Goal: Task Accomplishment & Management: Complete application form

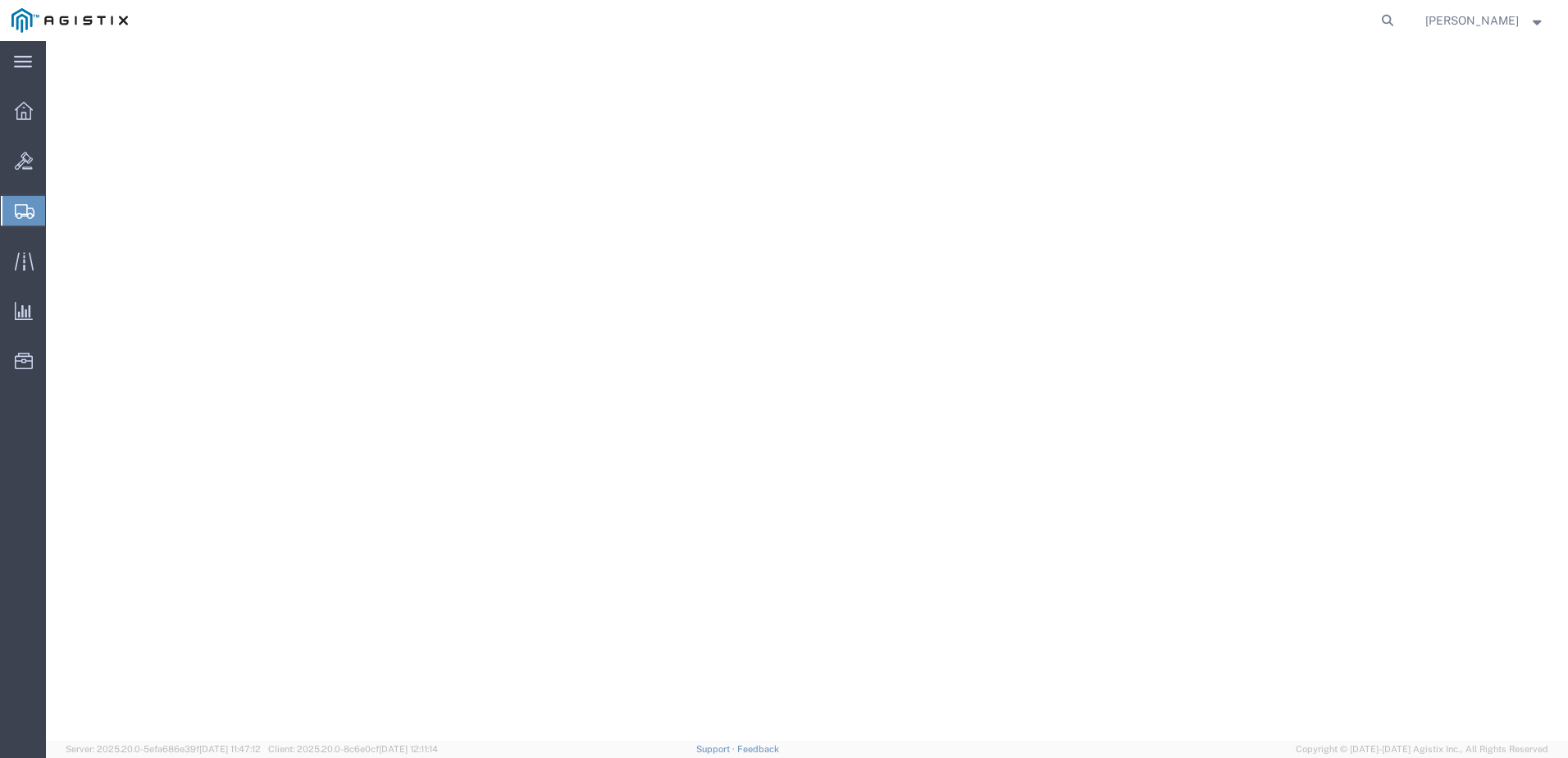
select select "69651"
select select
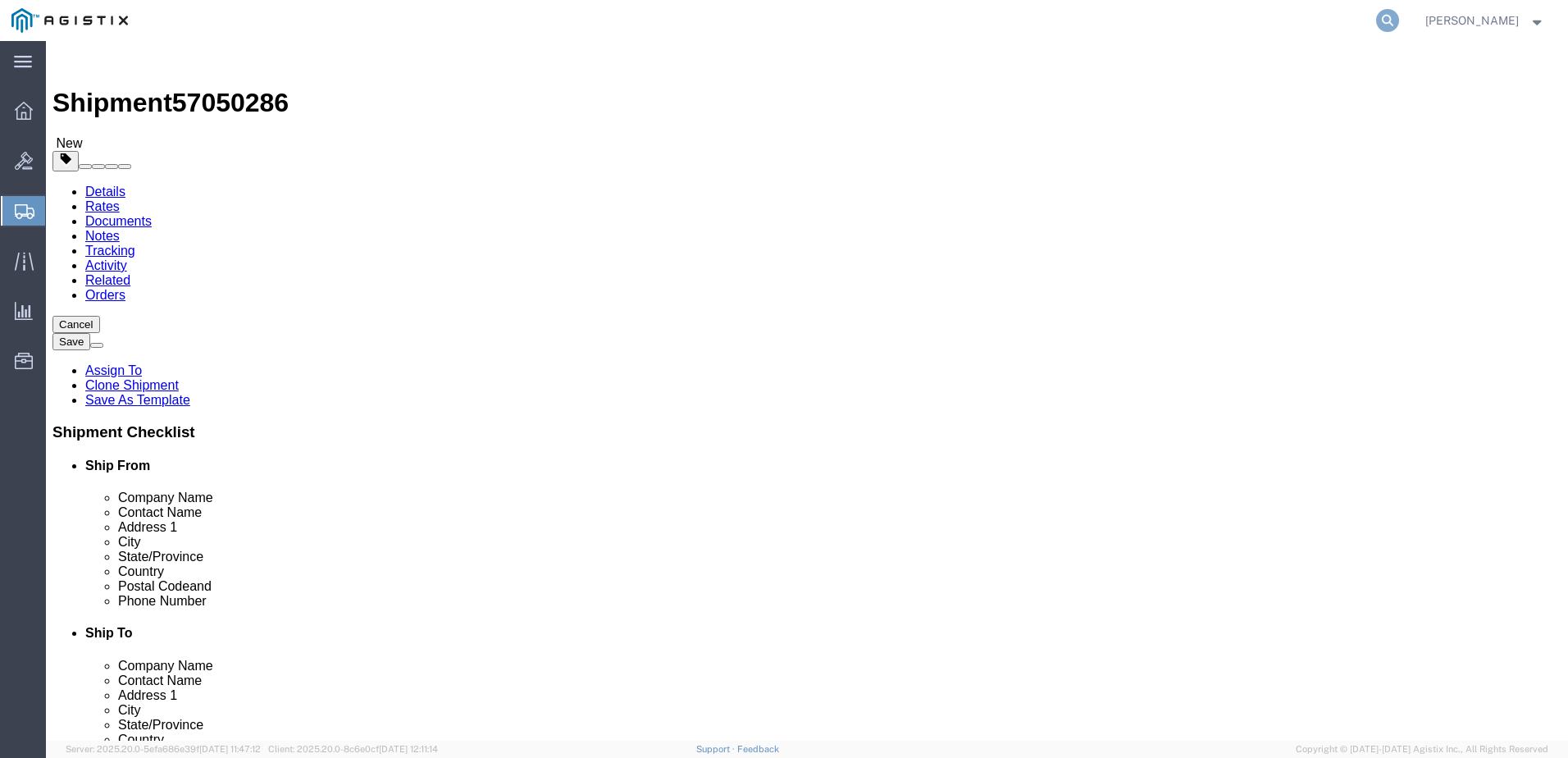
click at [1399, 26] on icon at bounding box center [1387, 20] width 23 height 23
click at [1247, 26] on input "search" at bounding box center [1127, 20] width 499 height 40
type input "81184"
click at [930, 7] on input "81184" at bounding box center [1127, 20] width 499 height 40
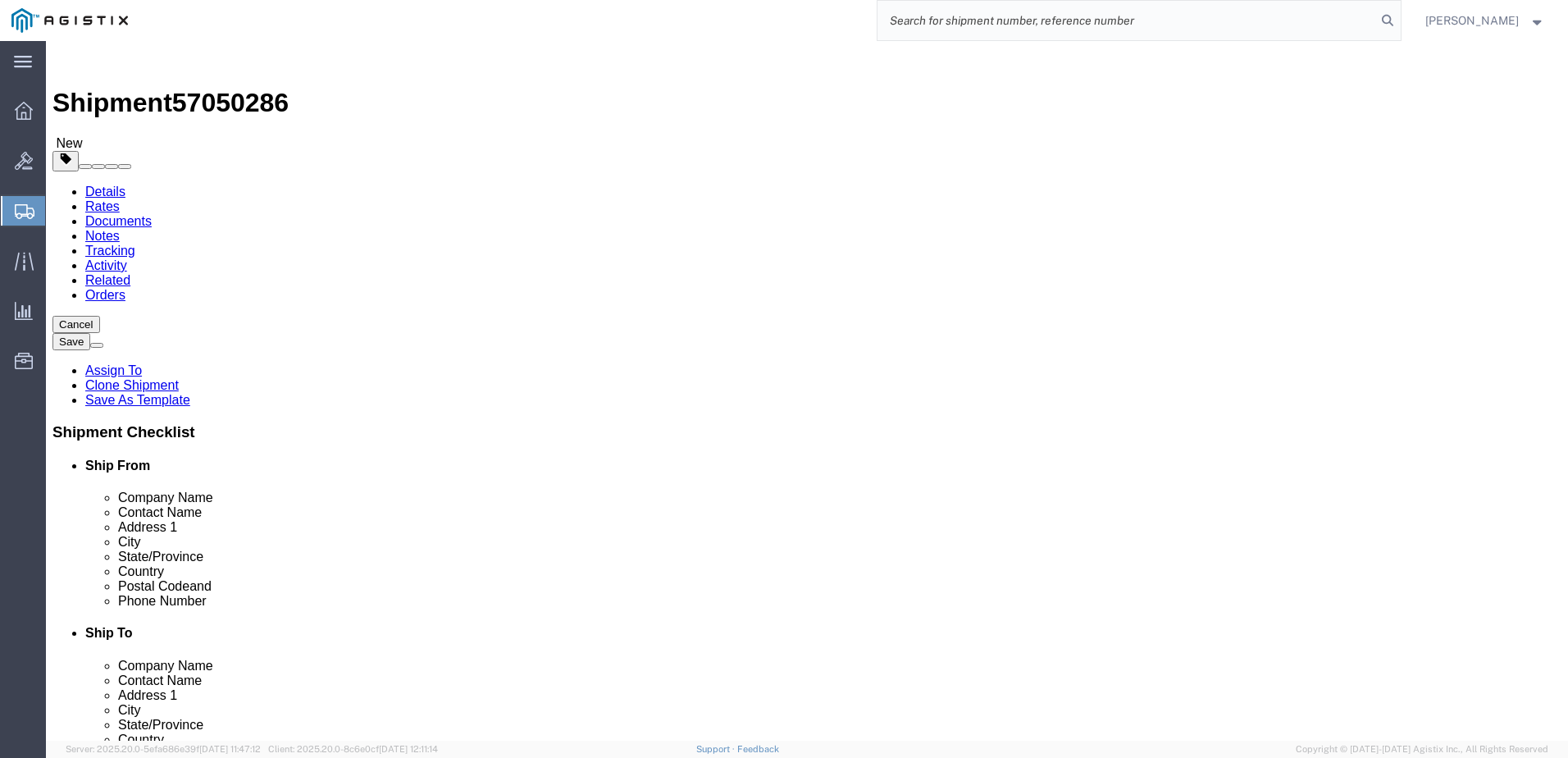
drag, startPoint x: 754, startPoint y: 22, endPoint x: 874, endPoint y: 35, distance: 120.7
click at [757, 19] on div at bounding box center [770, 20] width 1261 height 41
click button "Save"
click at [1399, 20] on icon at bounding box center [1387, 20] width 23 height 23
click at [1208, 27] on input "search" at bounding box center [1127, 20] width 499 height 40
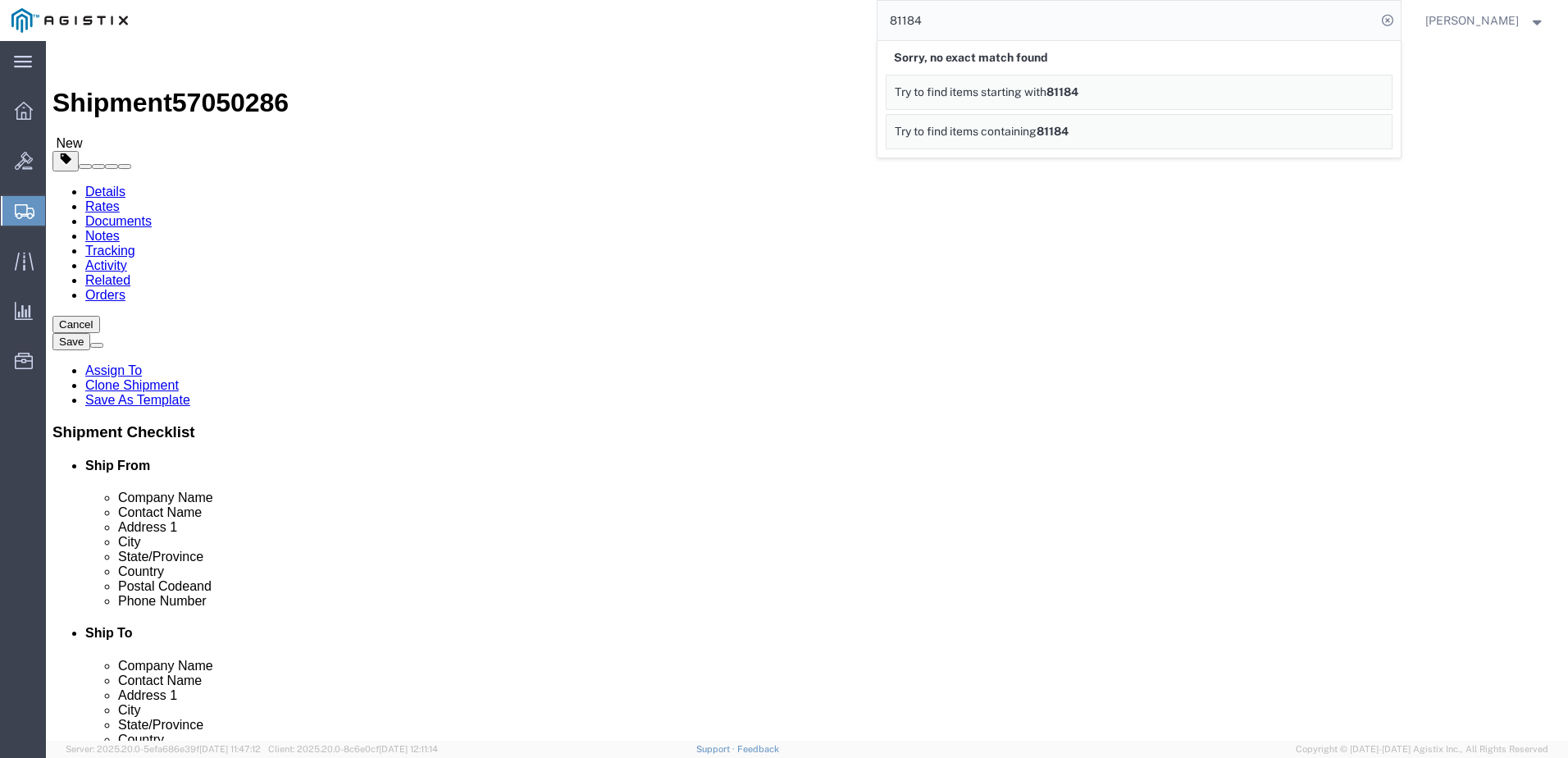
click at [911, 19] on input "81184" at bounding box center [1127, 20] width 499 height 40
type input "GDIT-81184"
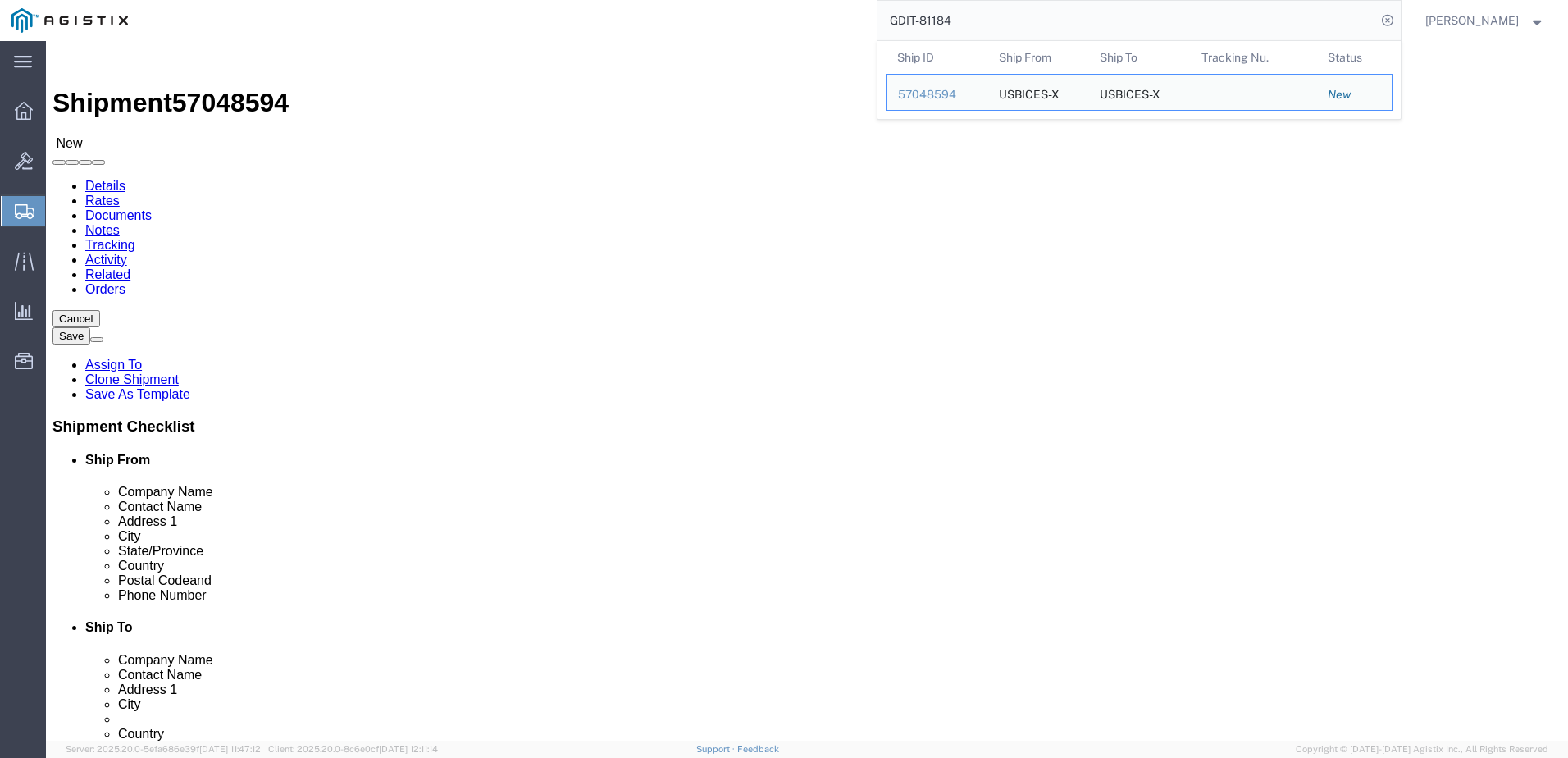
select select "69651"
select select "34238"
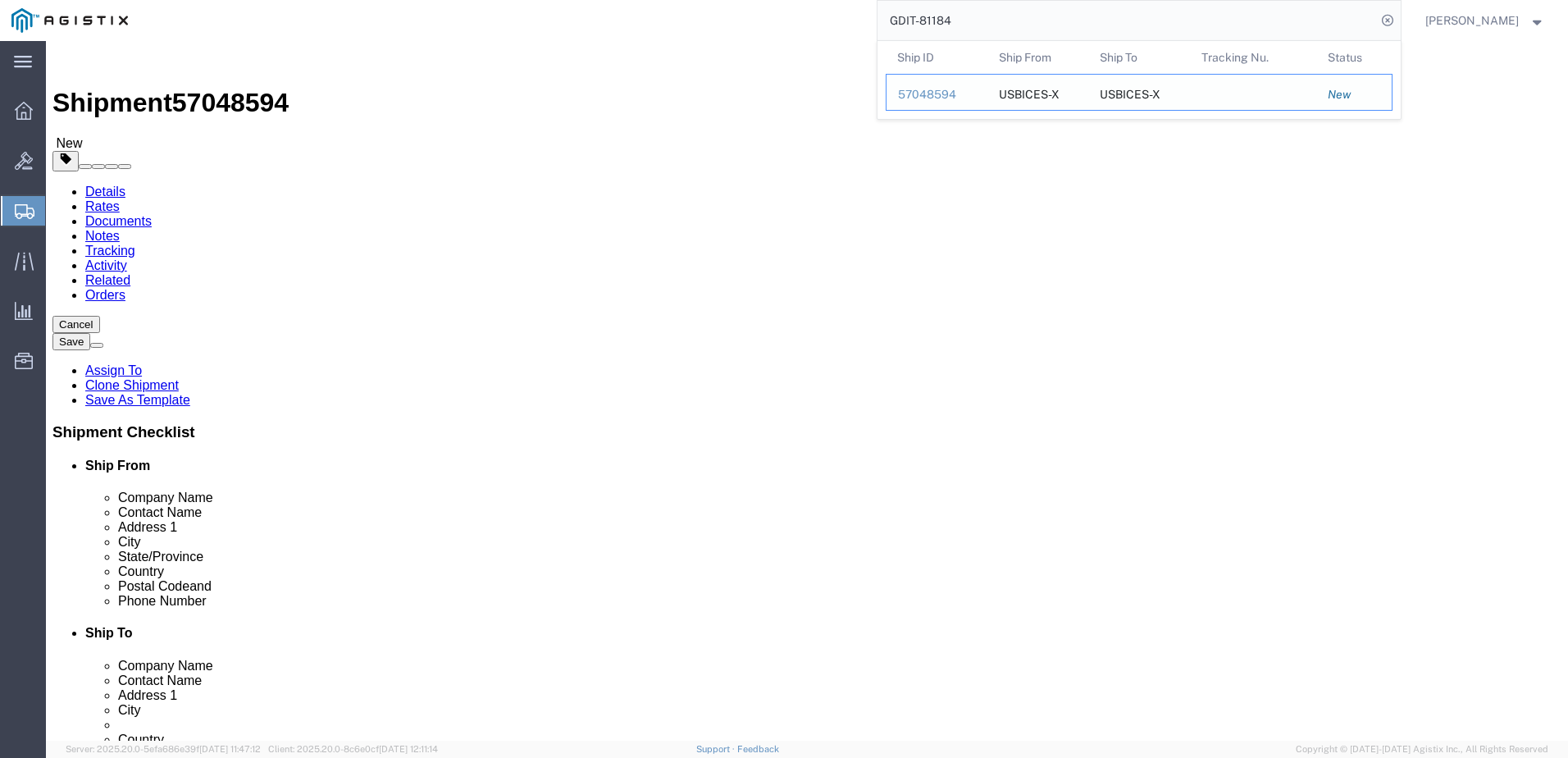
click at [969, 99] on div "57048594" at bounding box center [936, 94] width 78 height 18
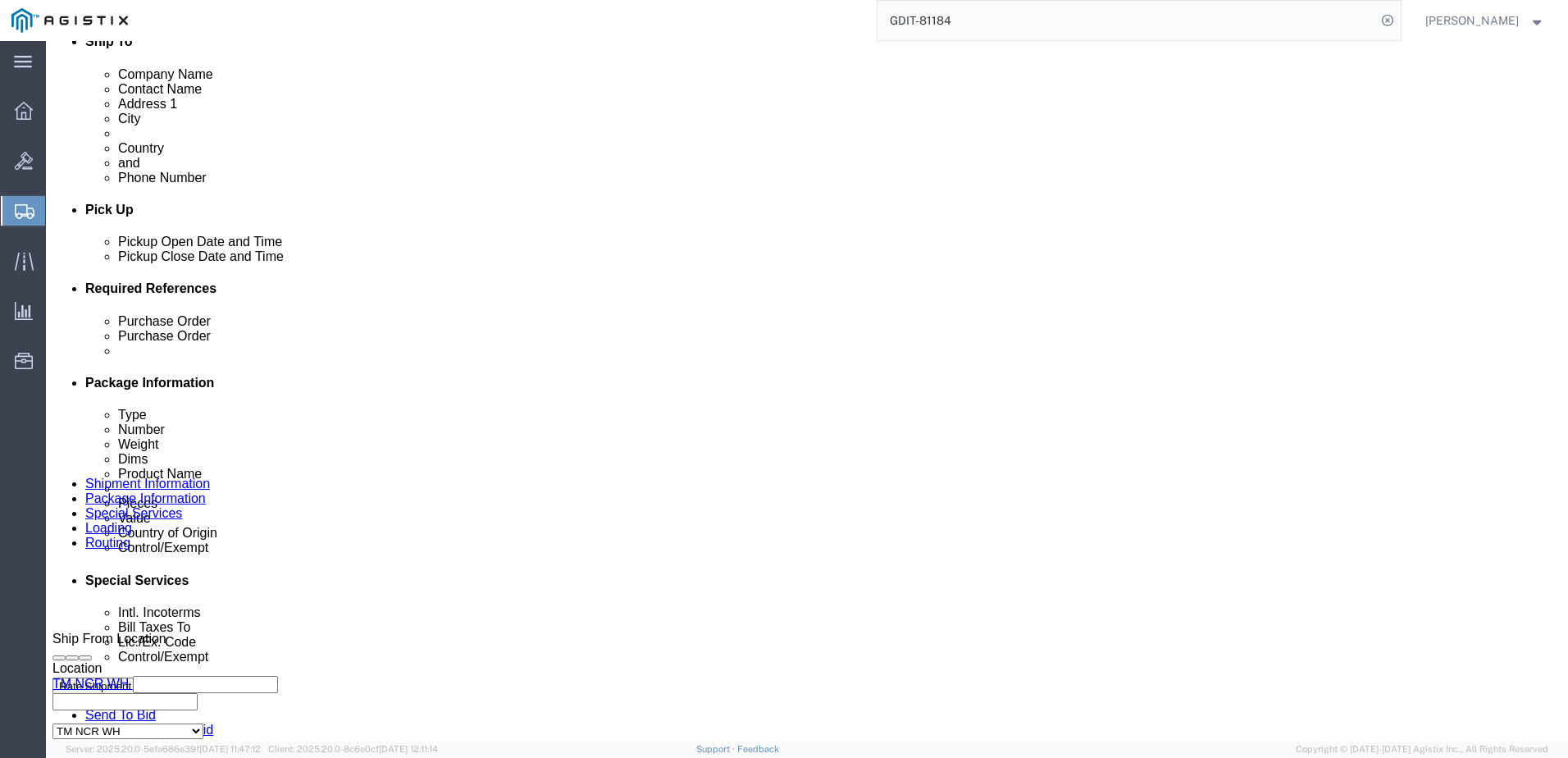
scroll to position [820, 0]
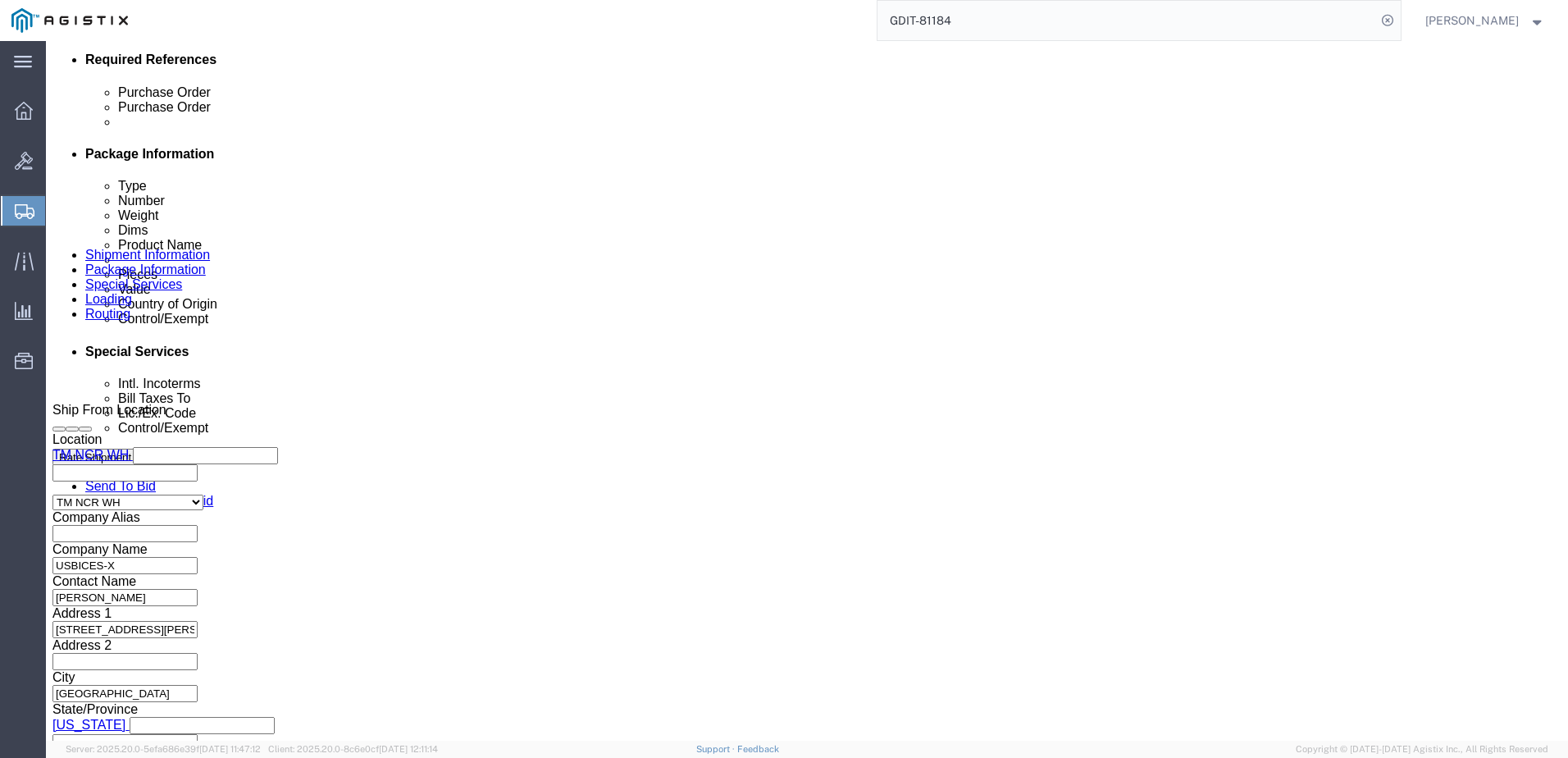
click link "Package Information"
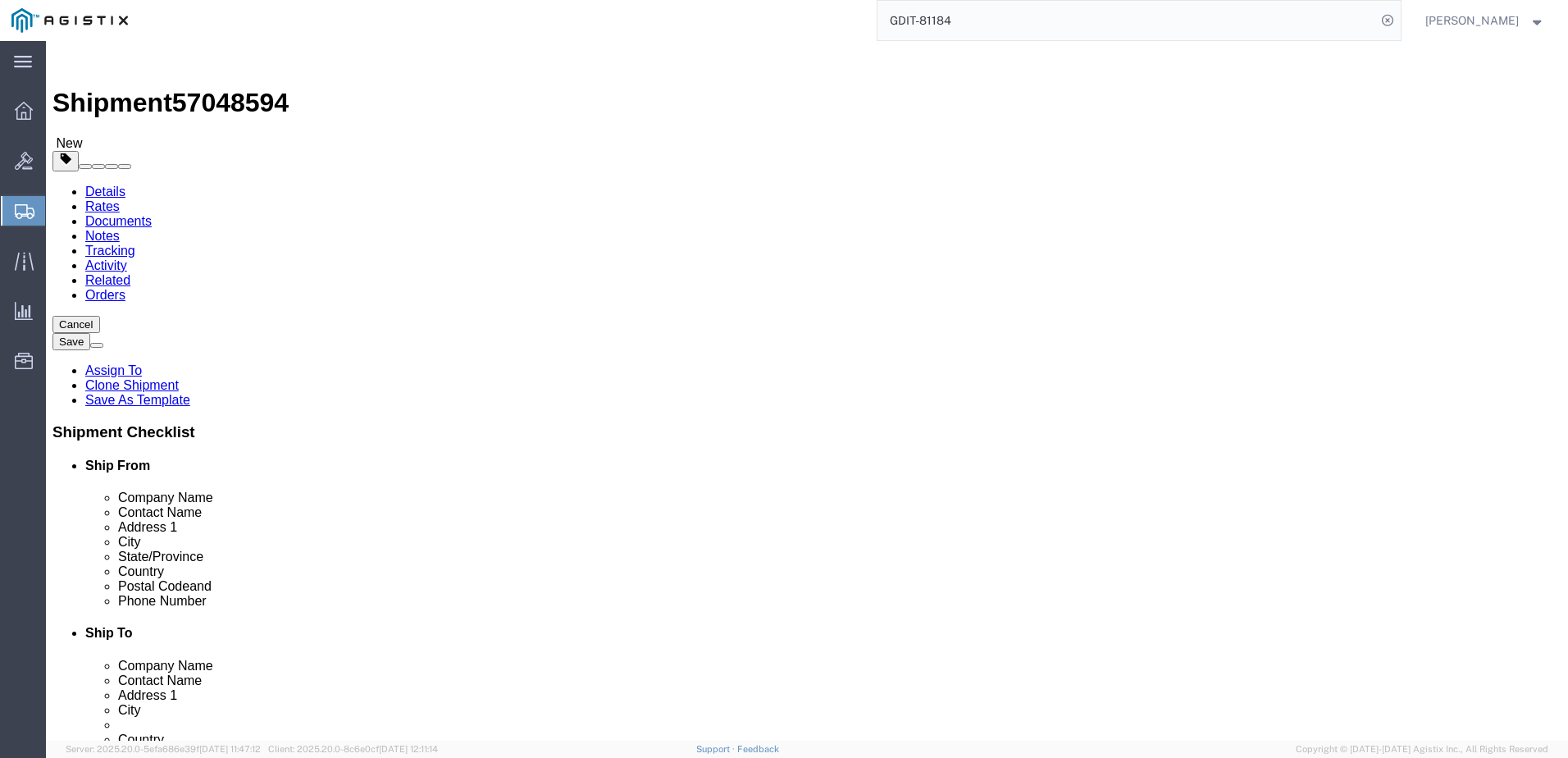
click input "text"
click input "0.00"
type input "3.5"
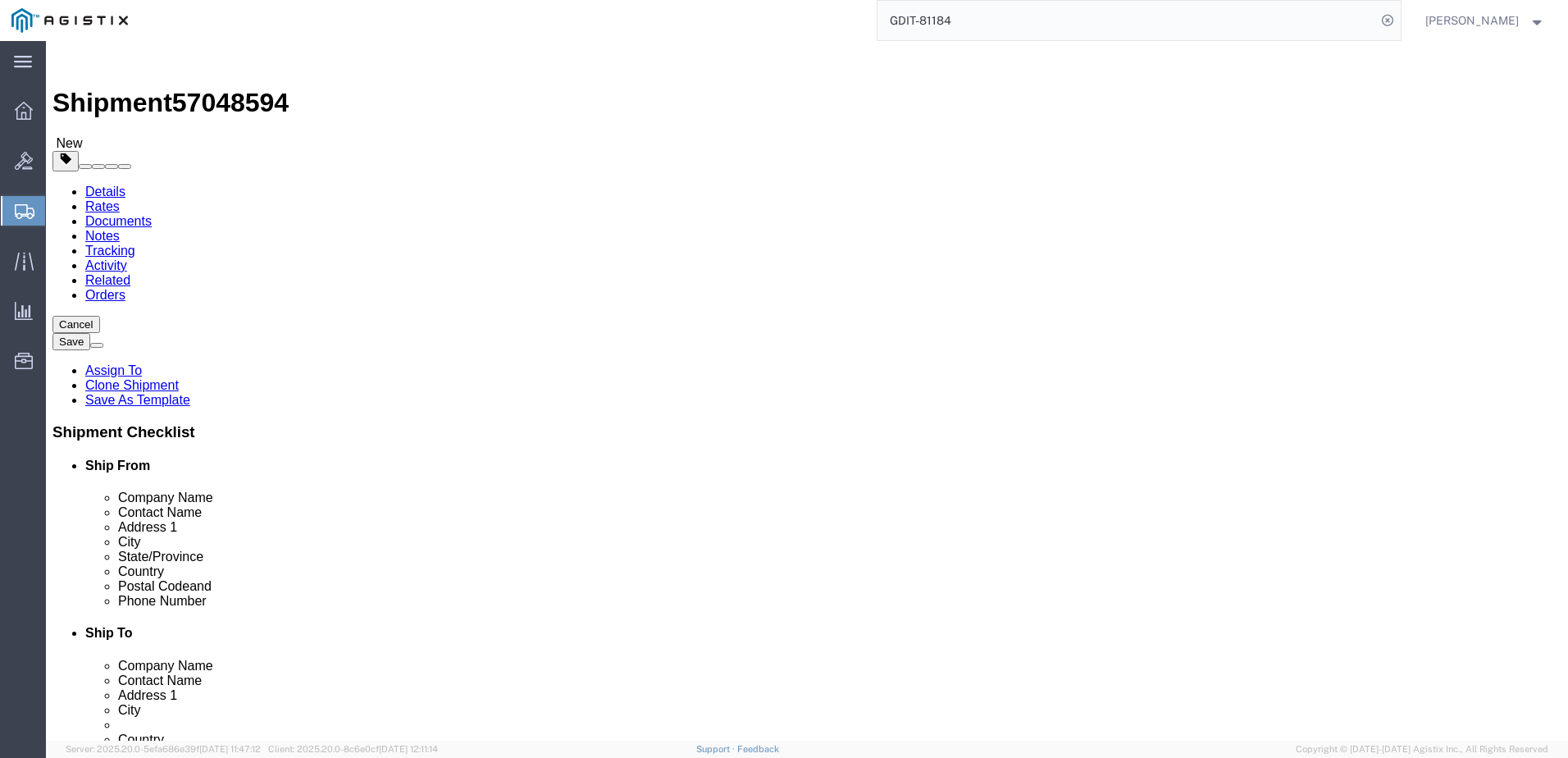
click input "0.00"
type input "10"
click label "Number"
click div "Length x Width x Height Select cm ft in"
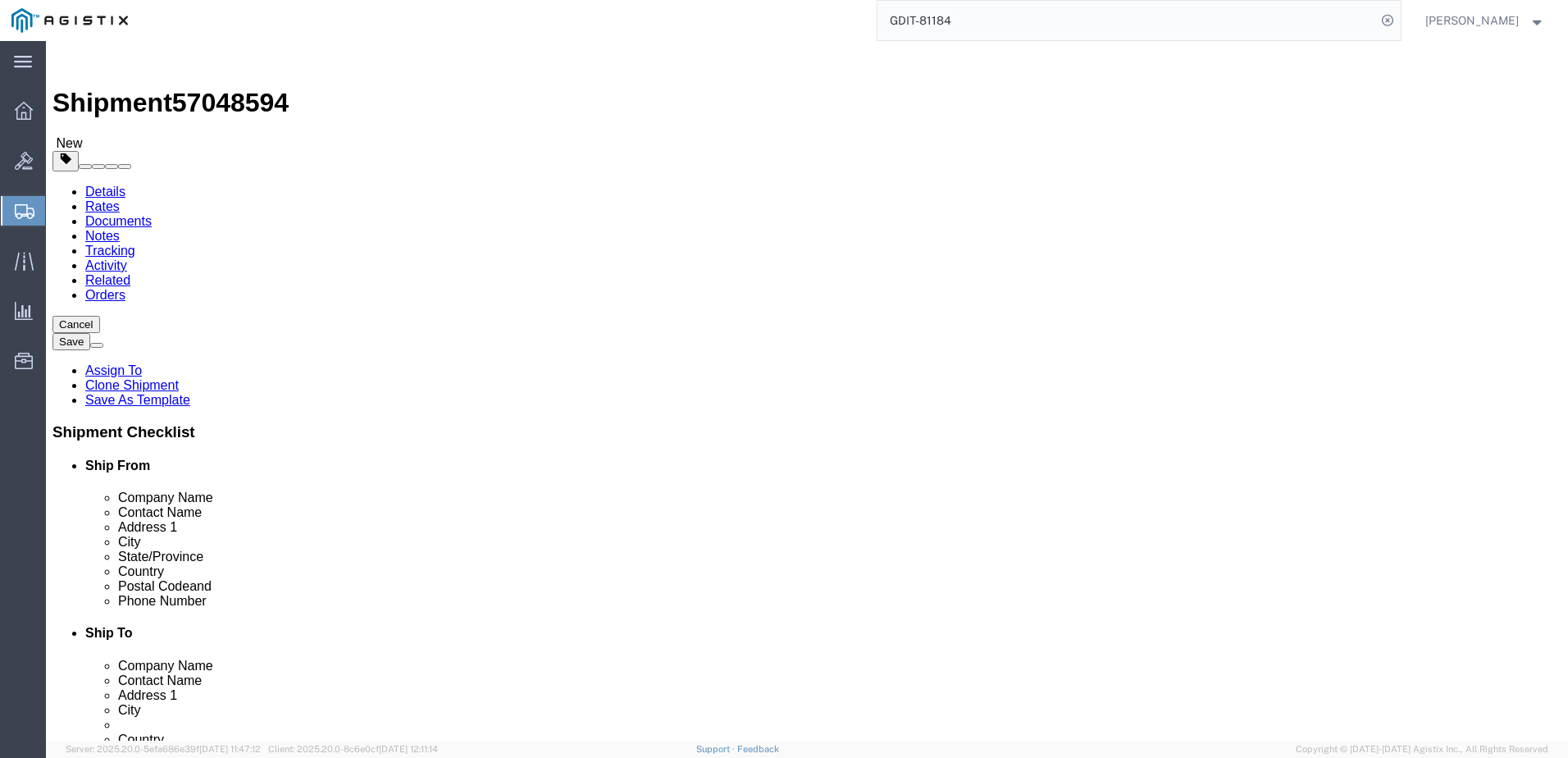
click input "text"
type input "12"
type input "9.5"
type input "6"
click input "text"
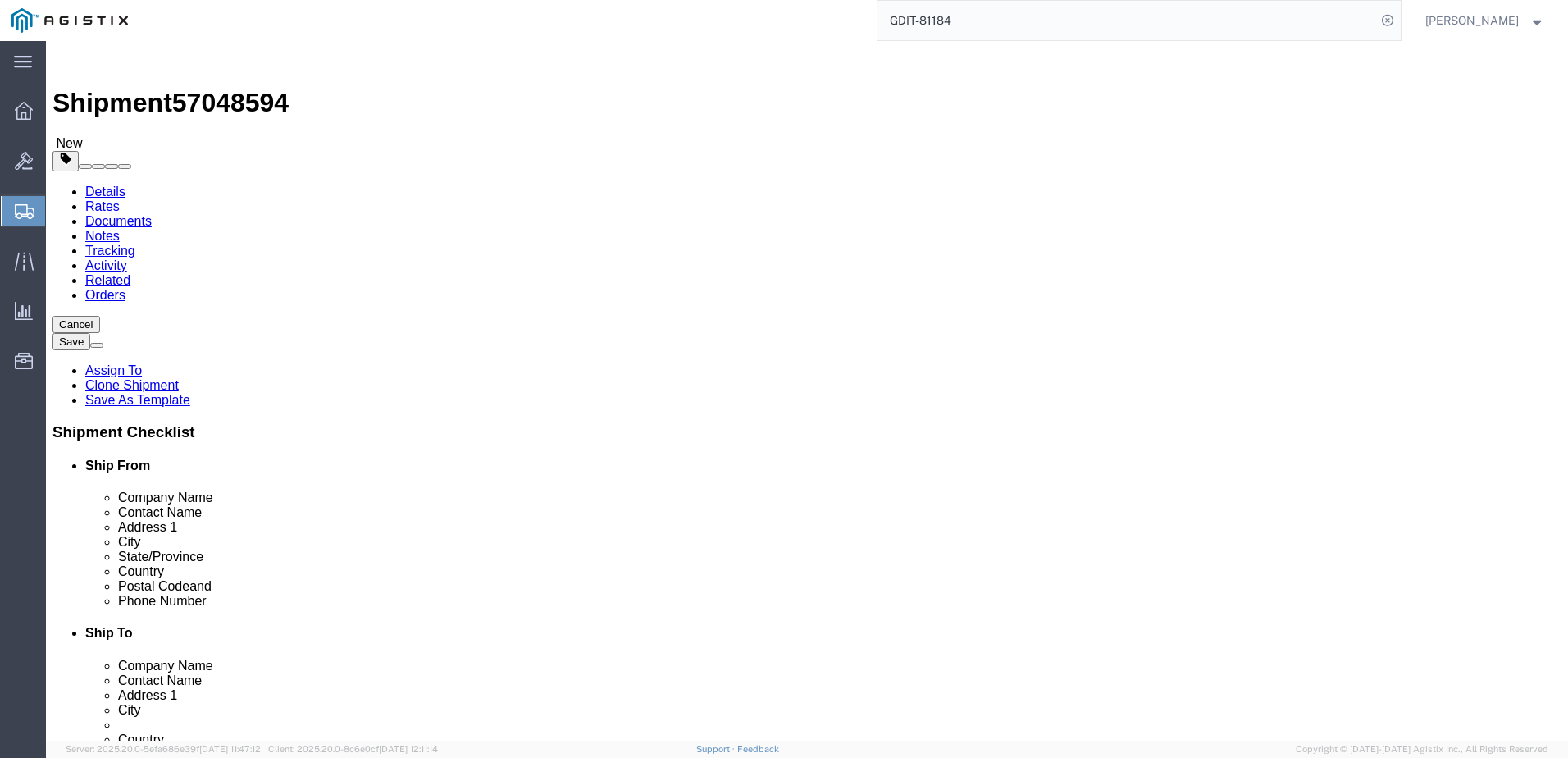
type input "14"
type input "11"
type input "13"
click div "10 Select kgs lbs"
click div "Package Type Select Bale(s) Basket(s) Bolt(s) Bottle(s) Buckets Bulk Bundle(s) …"
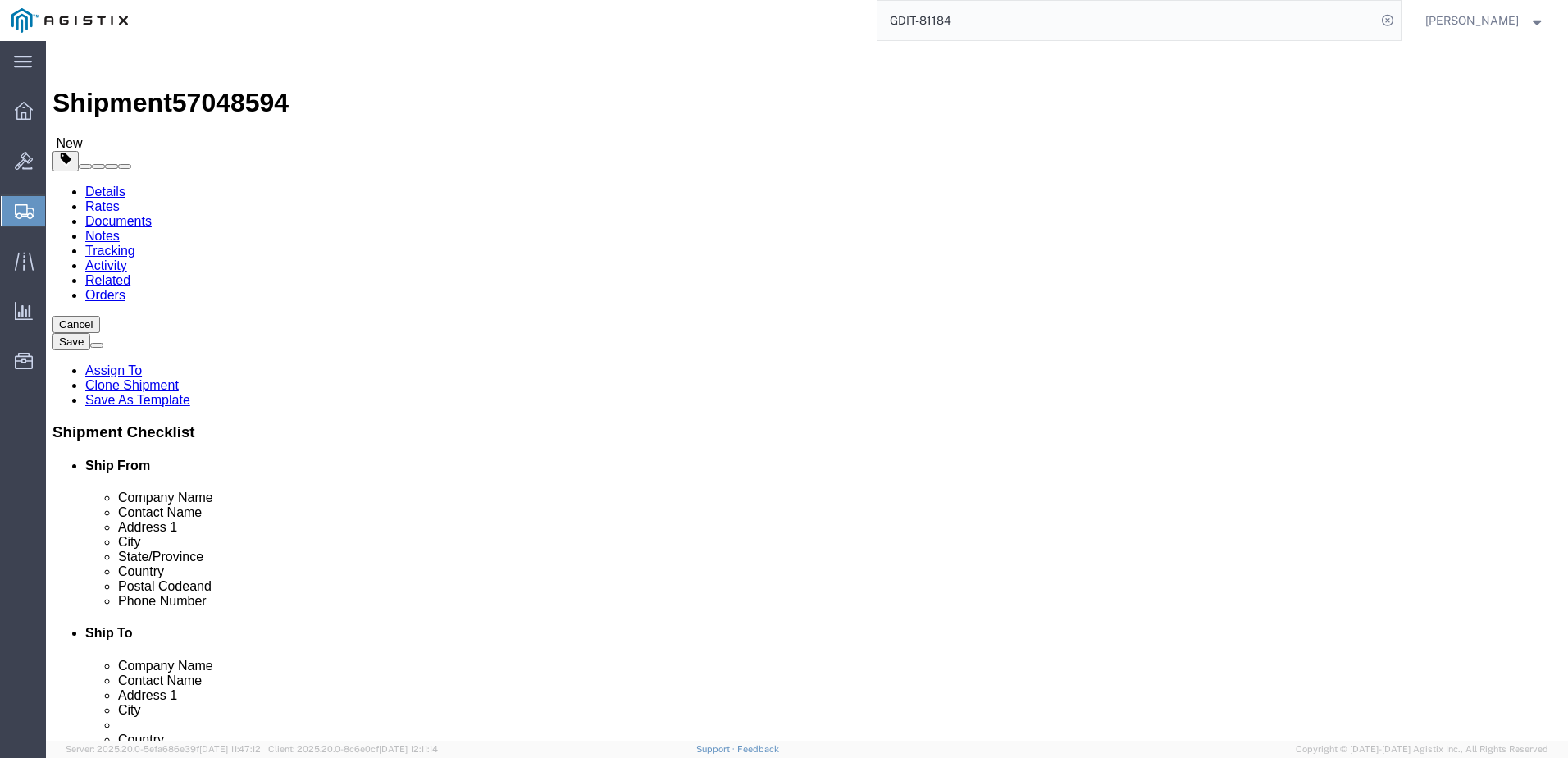
click span "button"
select select "CBOX"
click span "button"
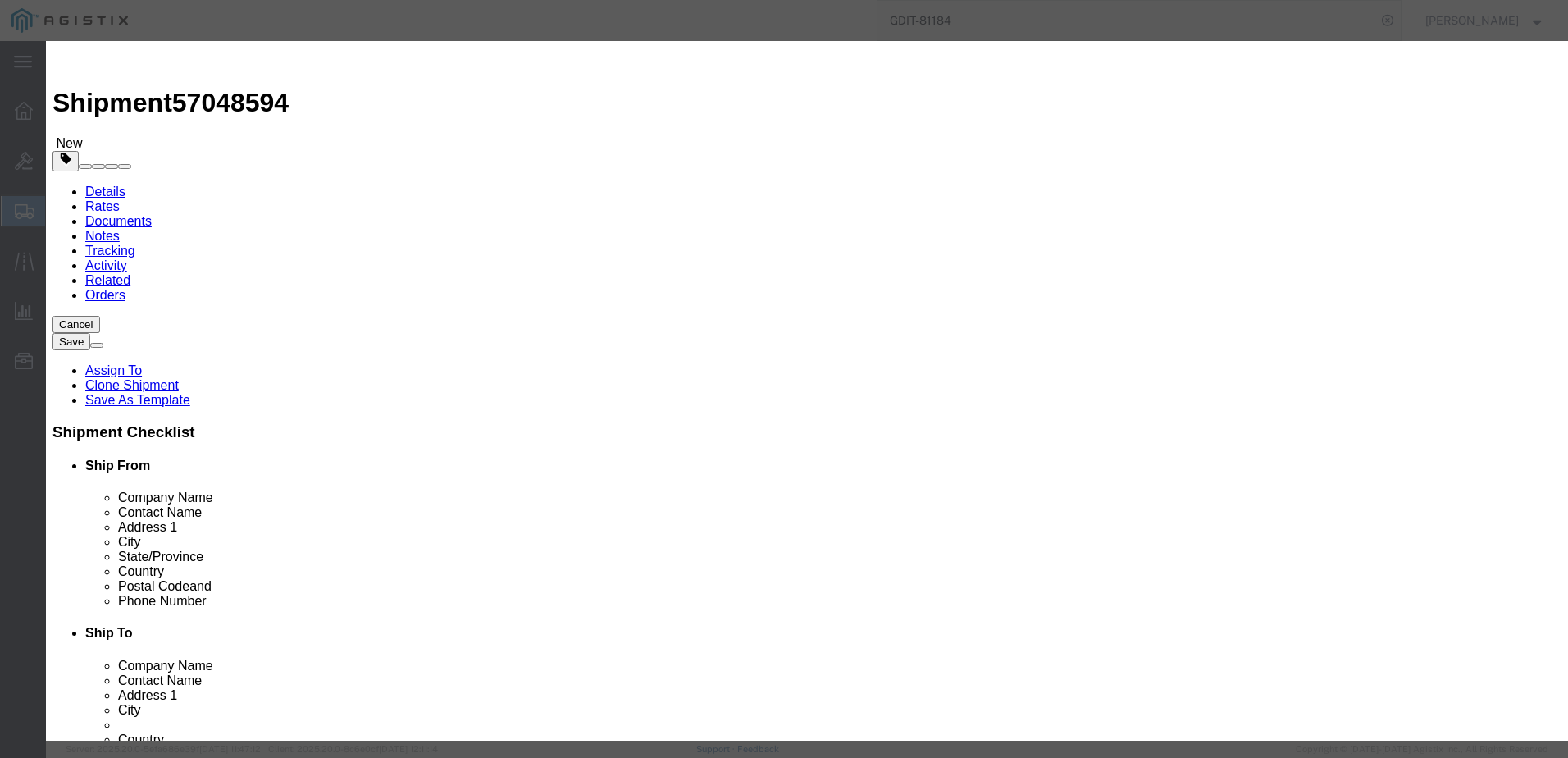
click button "Yes"
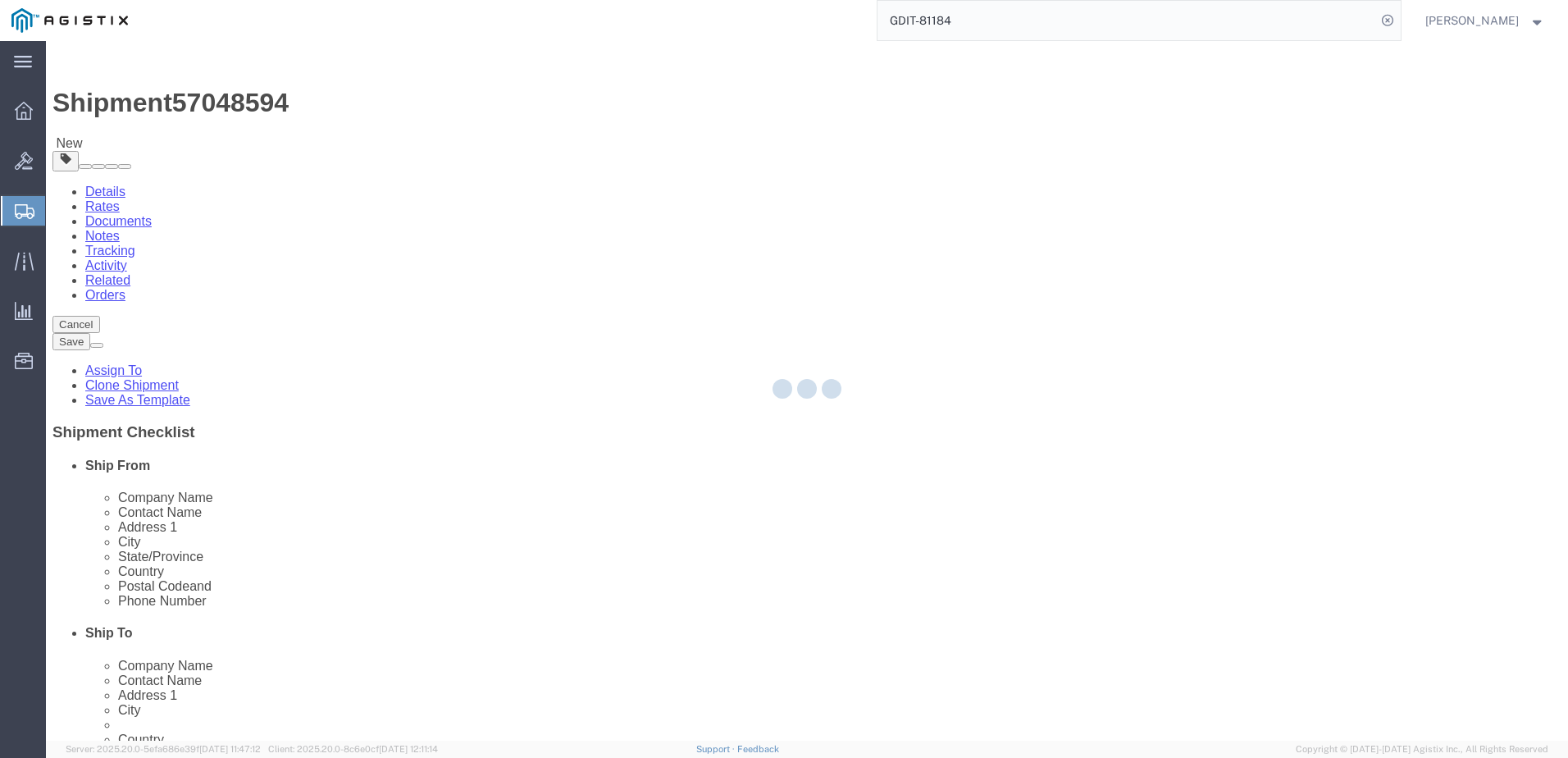
select select "CBOX"
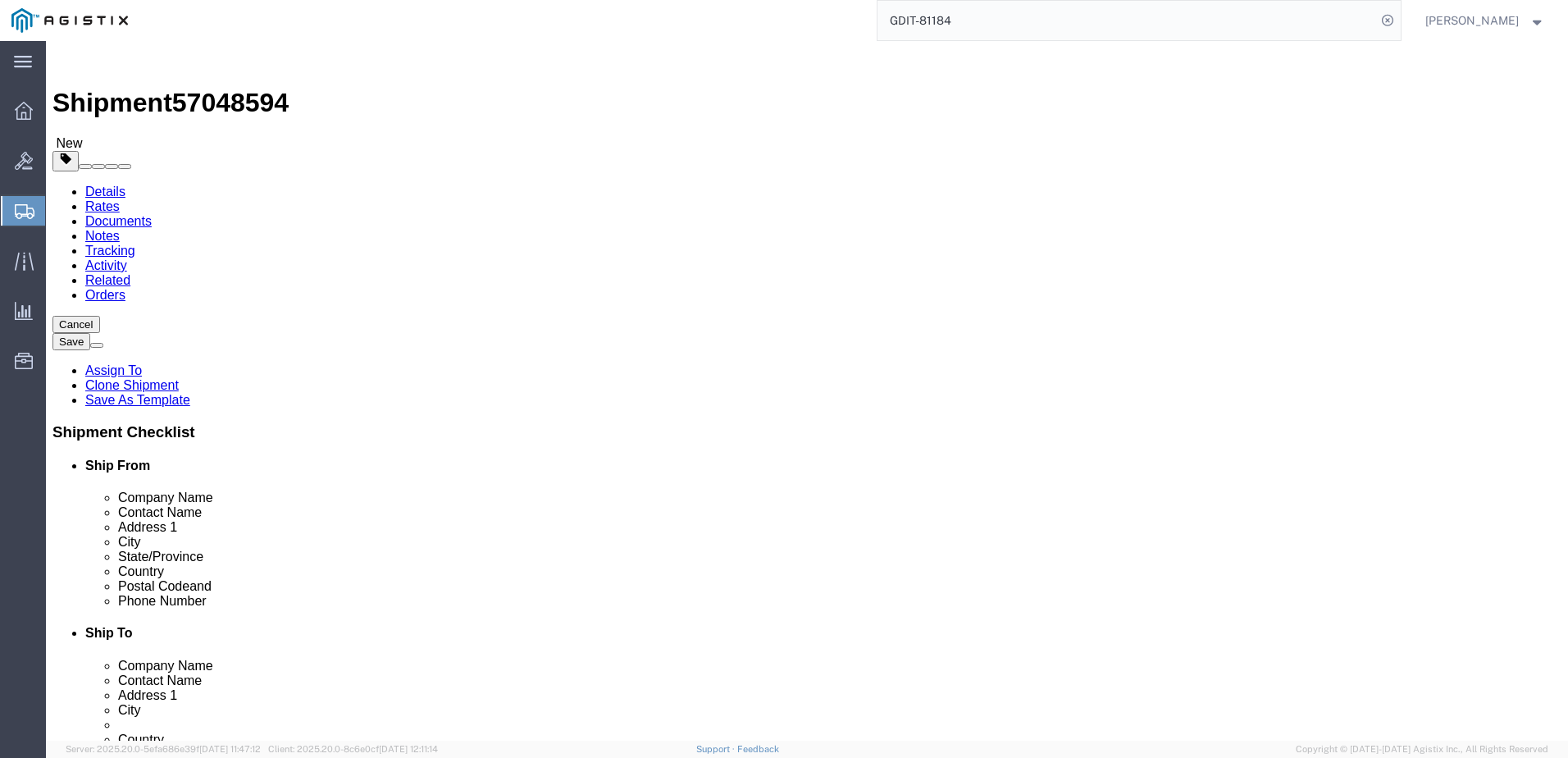
click button "Rate Shipment"
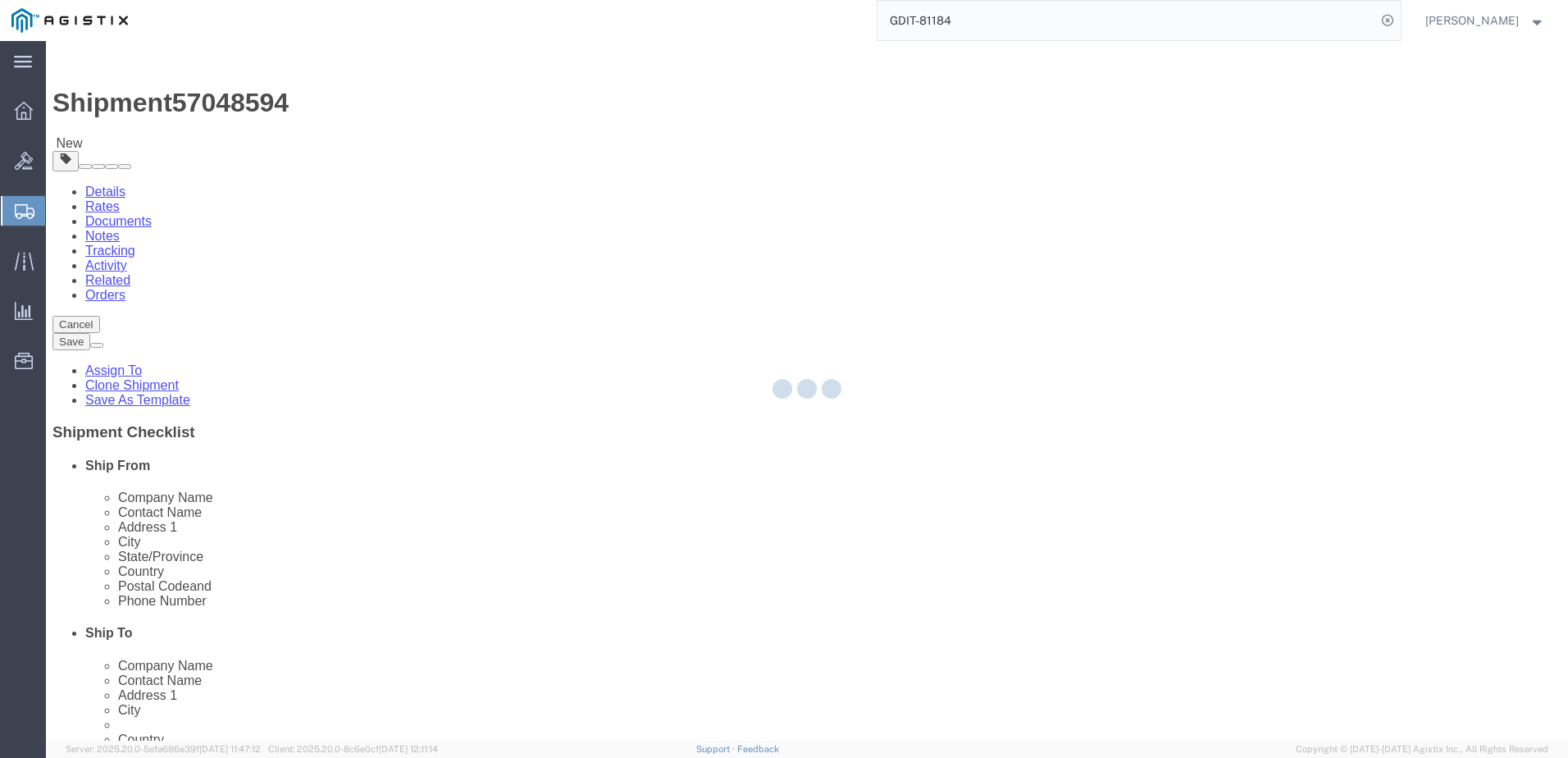
select select "CBOX"
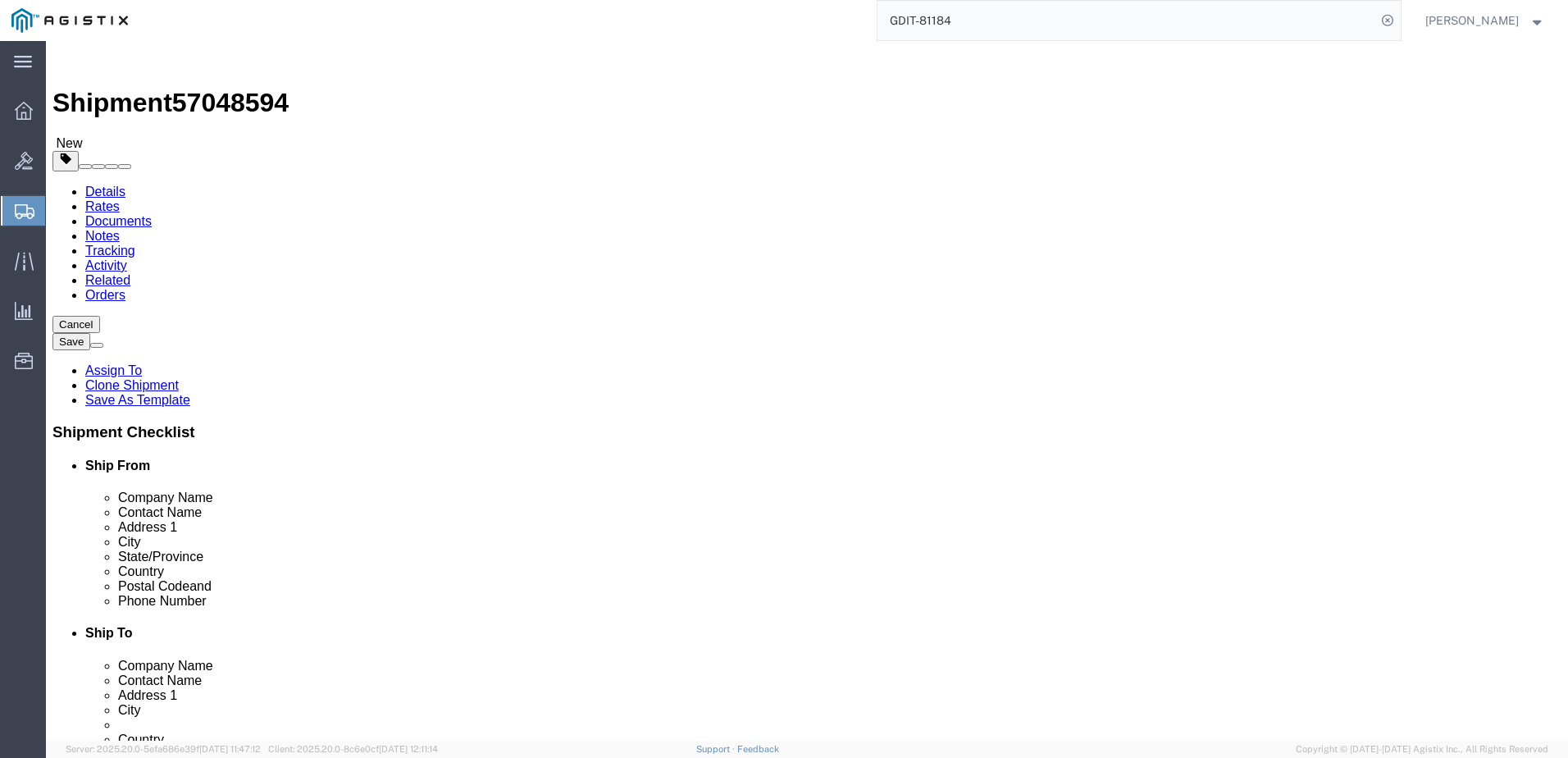
click dd "4.00 Each"
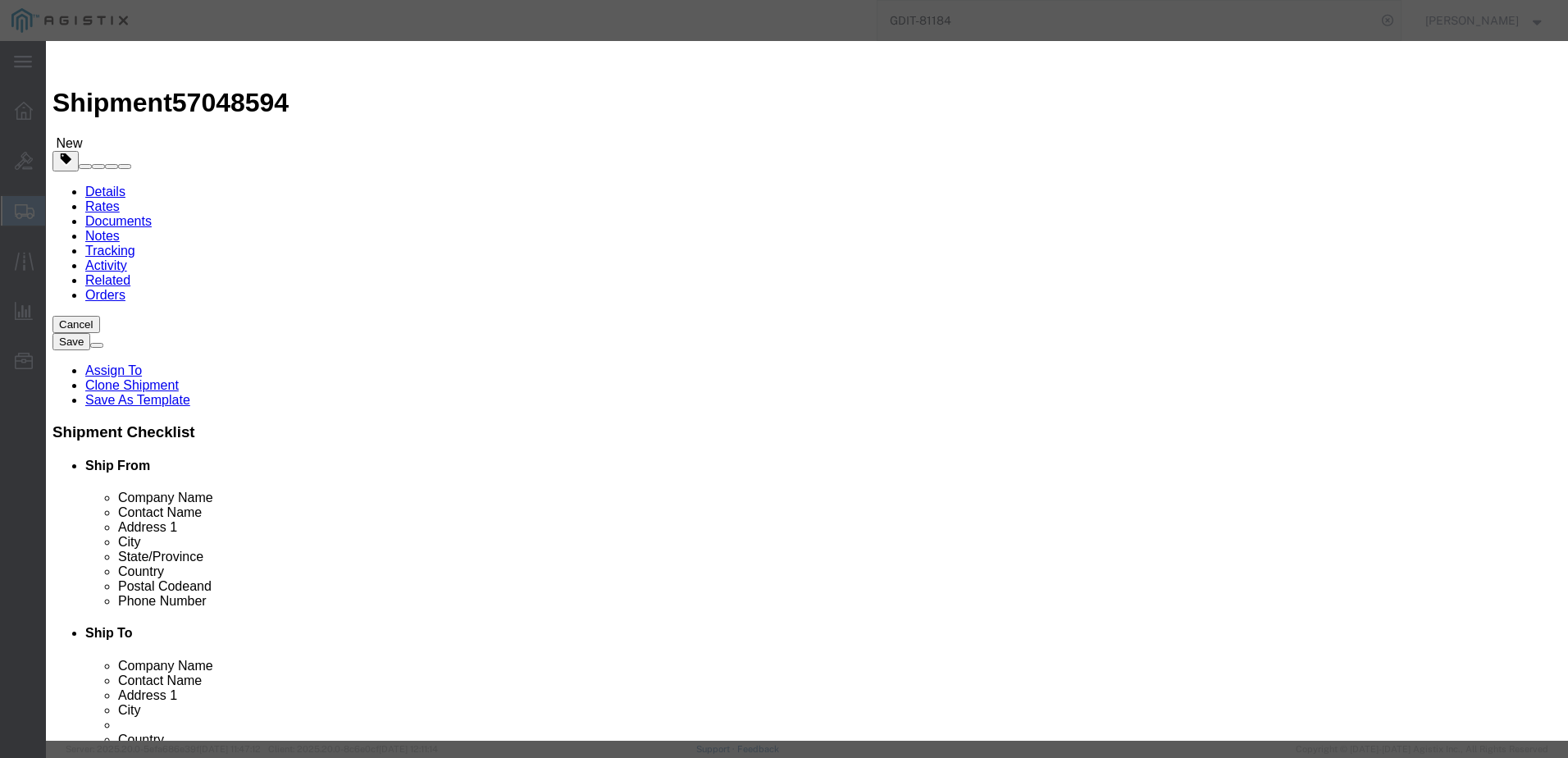
scroll to position [328, 0]
click input "text"
type input "8517.62.0090"
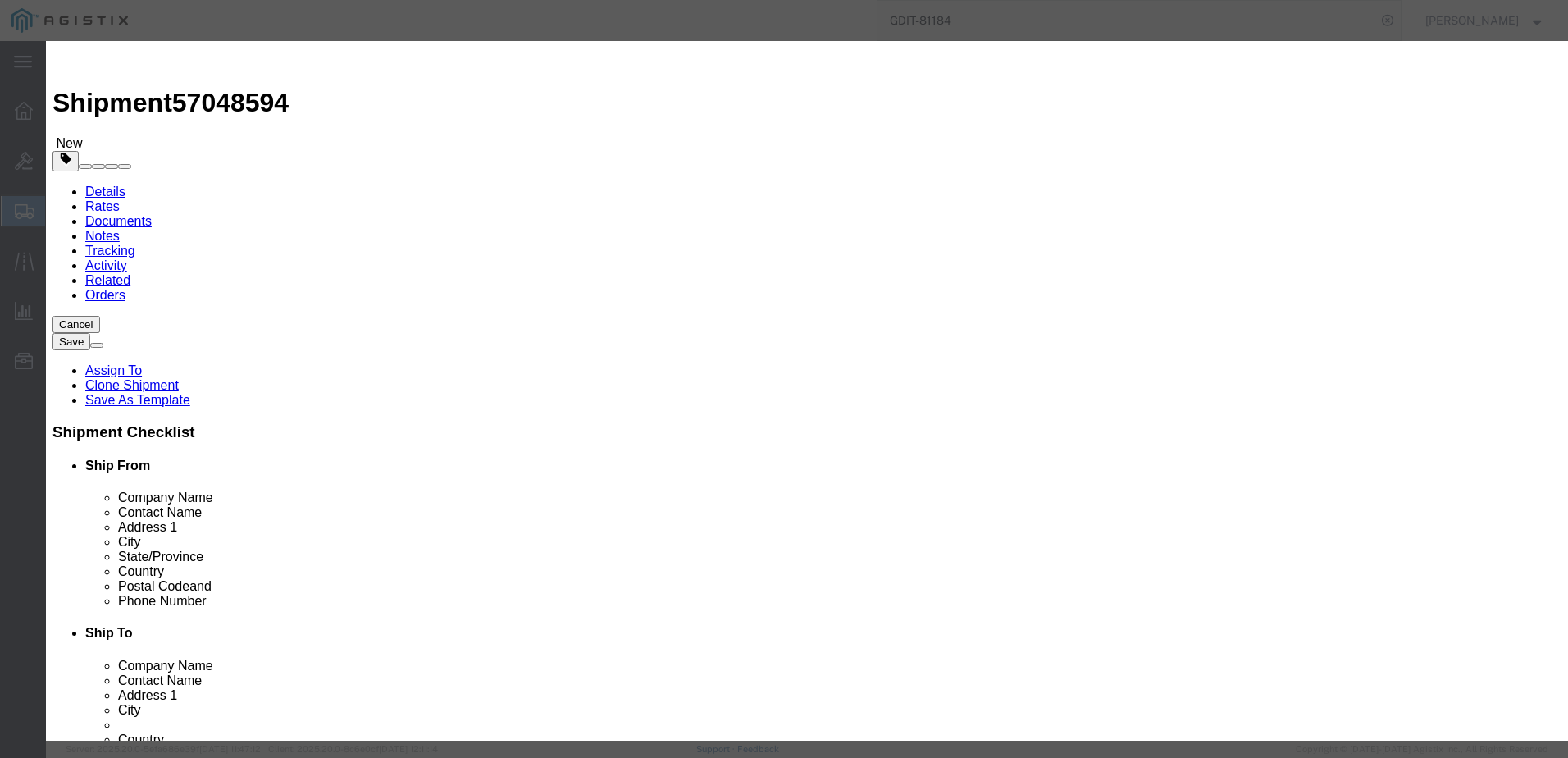
click select "Select ATF BIS DEA EPA FDA FTR ITAR OFAC Other (OPA)"
select select "BIS"
click select "Select ATF BIS DEA EPA FDA FTR ITAR OFAC Other (OPA)"
click input "text"
click select "Select AGR-Agricultural APP-Computers APR-Additional Permissive Exports AVS-Air…"
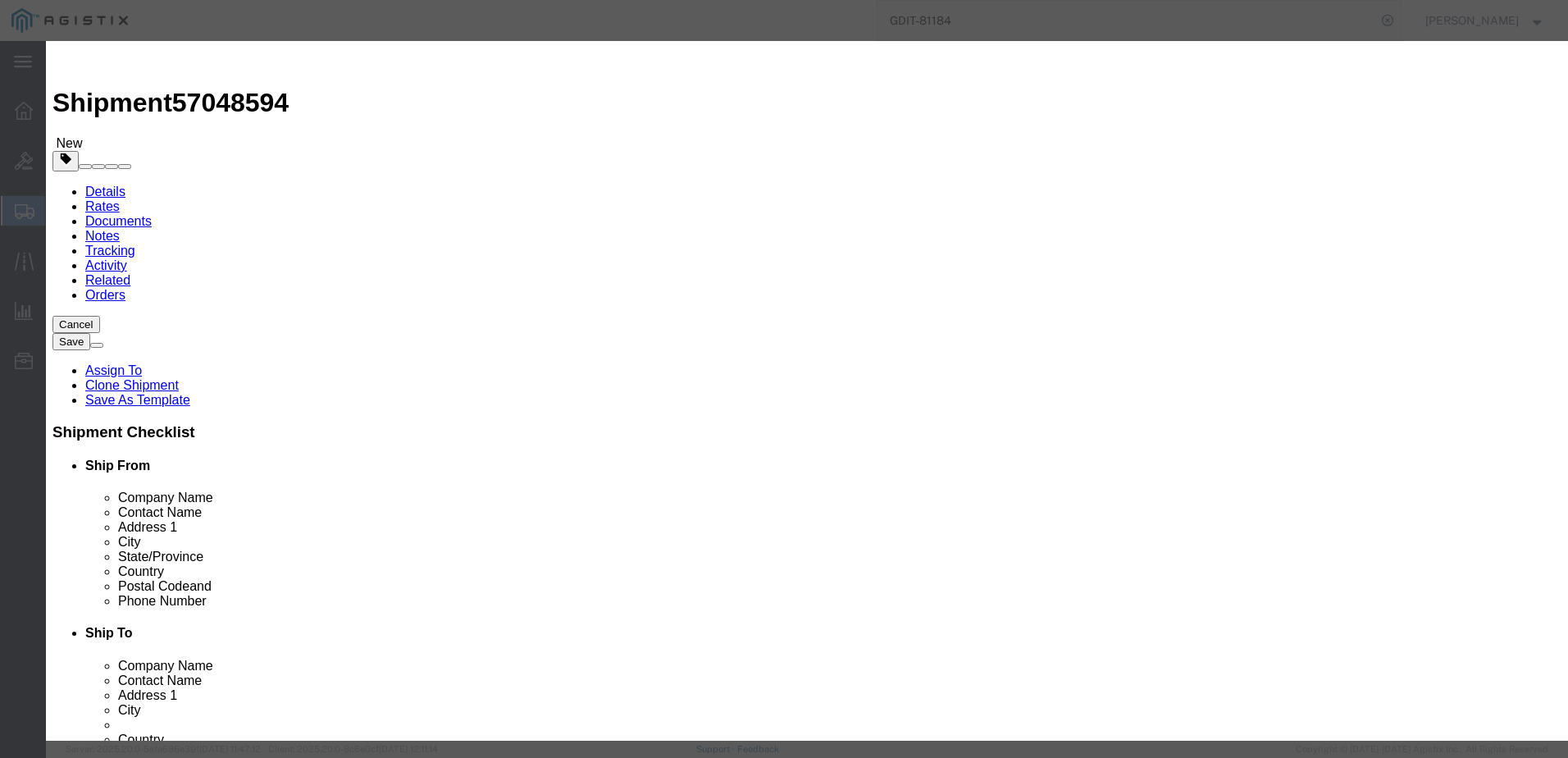
select select "NLR"
click select "Select AGR-Agricultural APP-Computers APR-Additional Permissive Exports AVS-Air…"
click input "text"
type input "5A991"
click button "Save & Close"
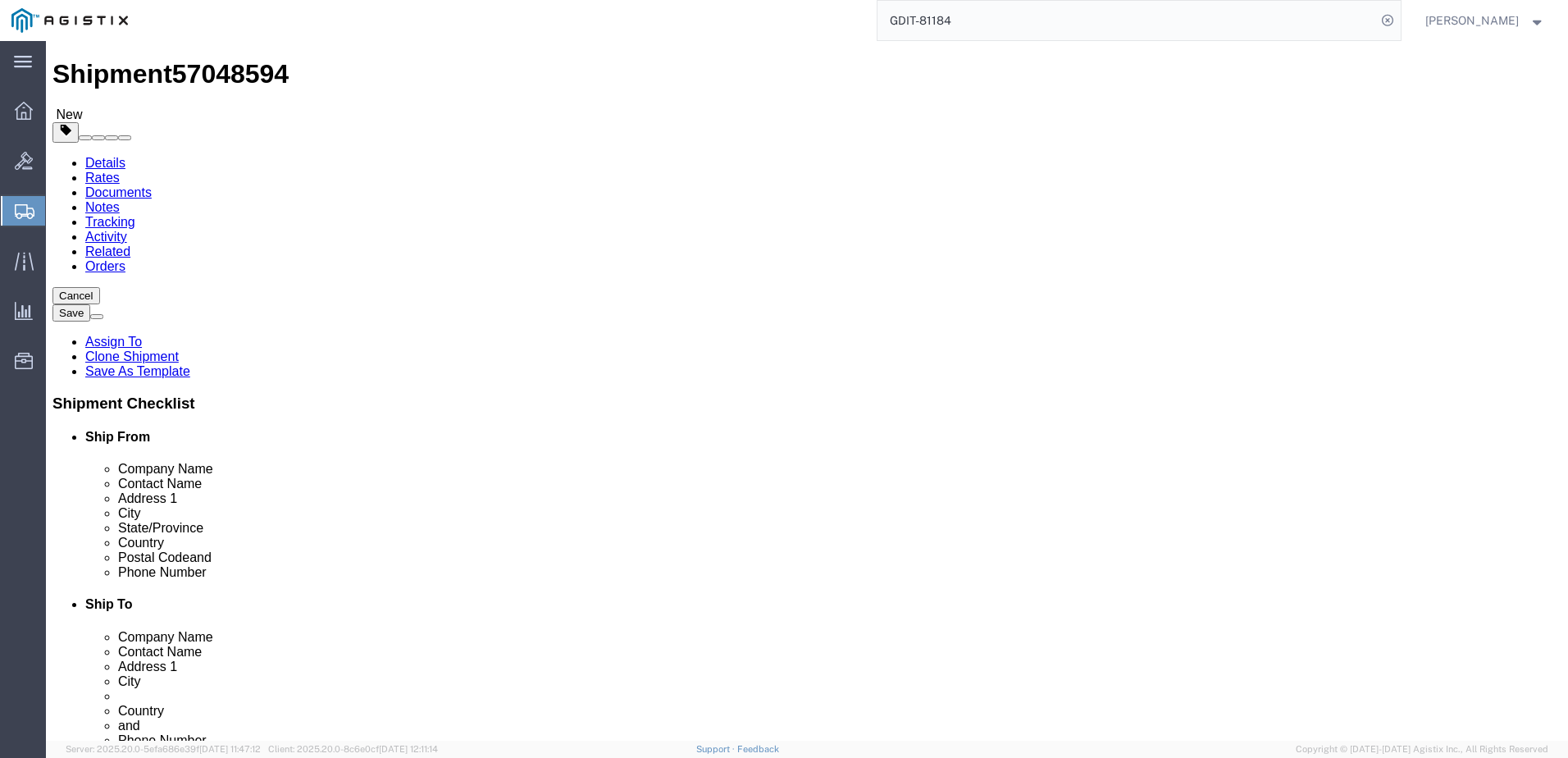
scroll to position [0, 0]
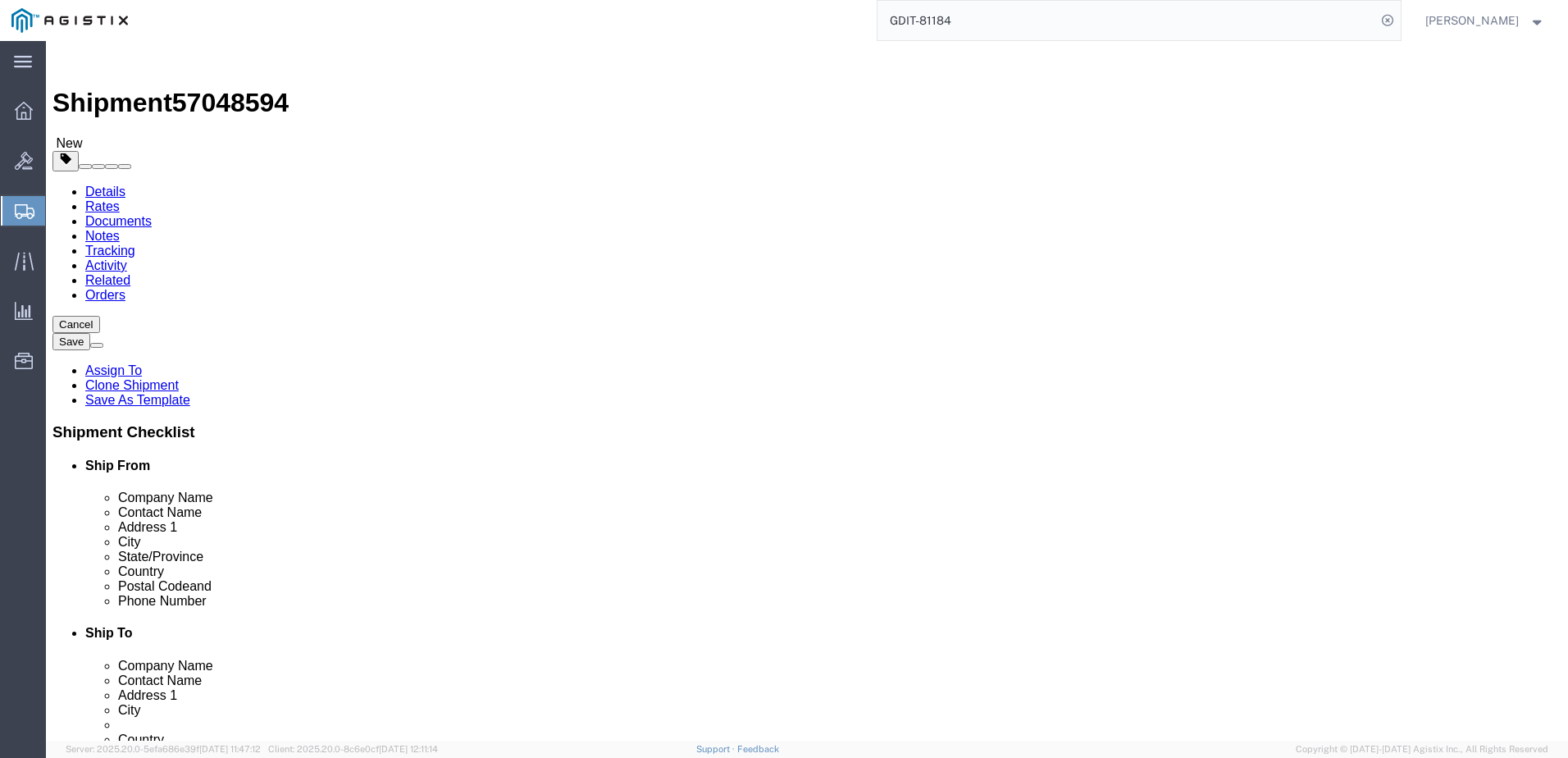
click button "Rate Shipment"
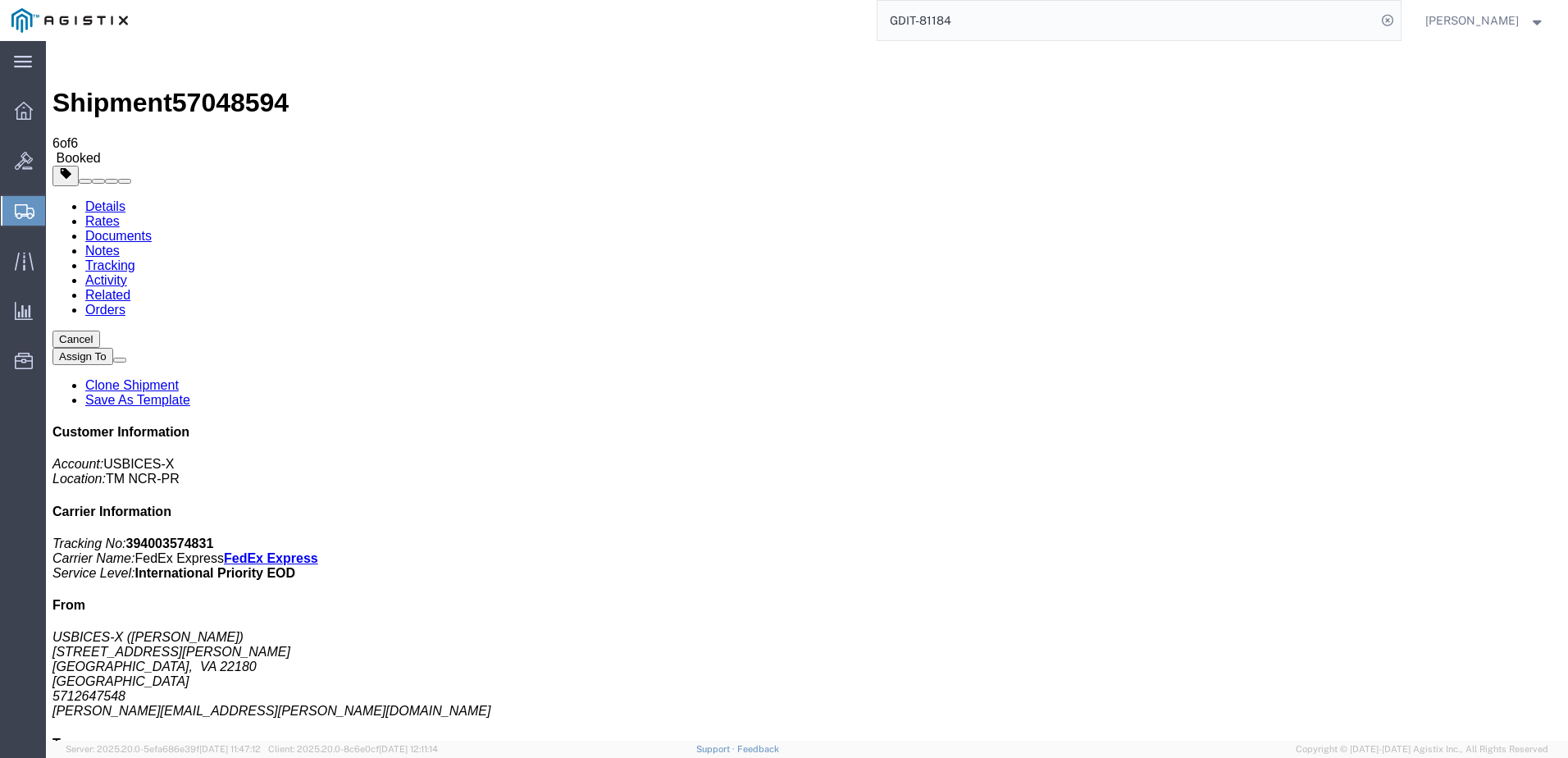
checkbox input "true"
